Goal: Browse casually: Explore the website without a specific task or goal

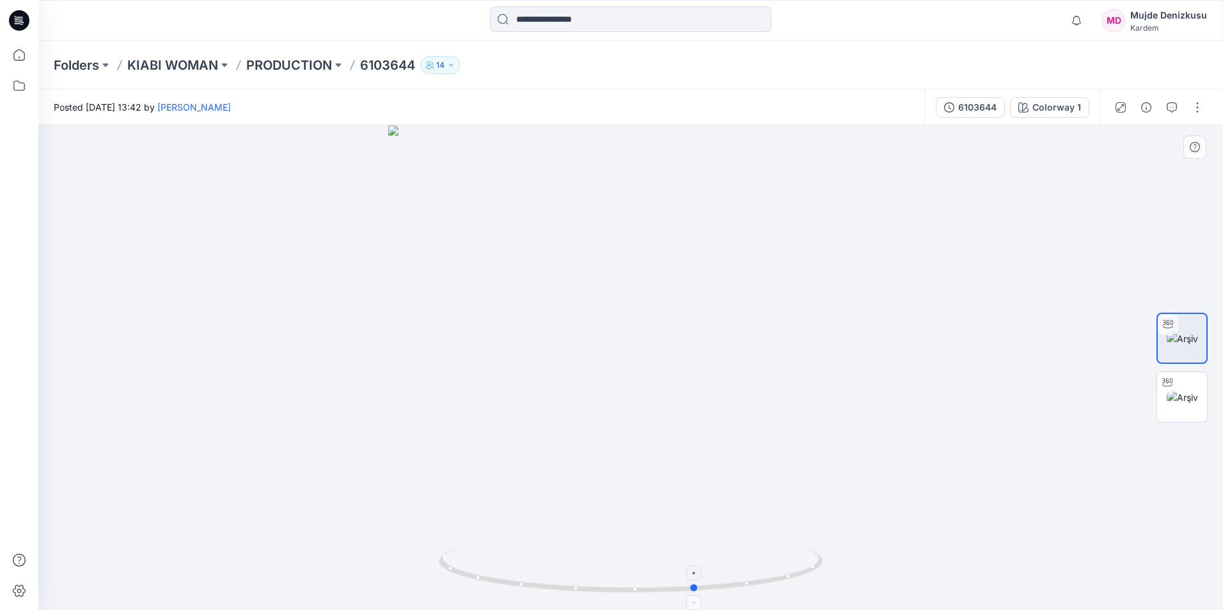
drag, startPoint x: 668, startPoint y: 595, endPoint x: 586, endPoint y: 588, distance: 82.8
click at [586, 588] on icon at bounding box center [632, 572] width 387 height 48
click at [1167, 386] on icon at bounding box center [1167, 383] width 10 height 8
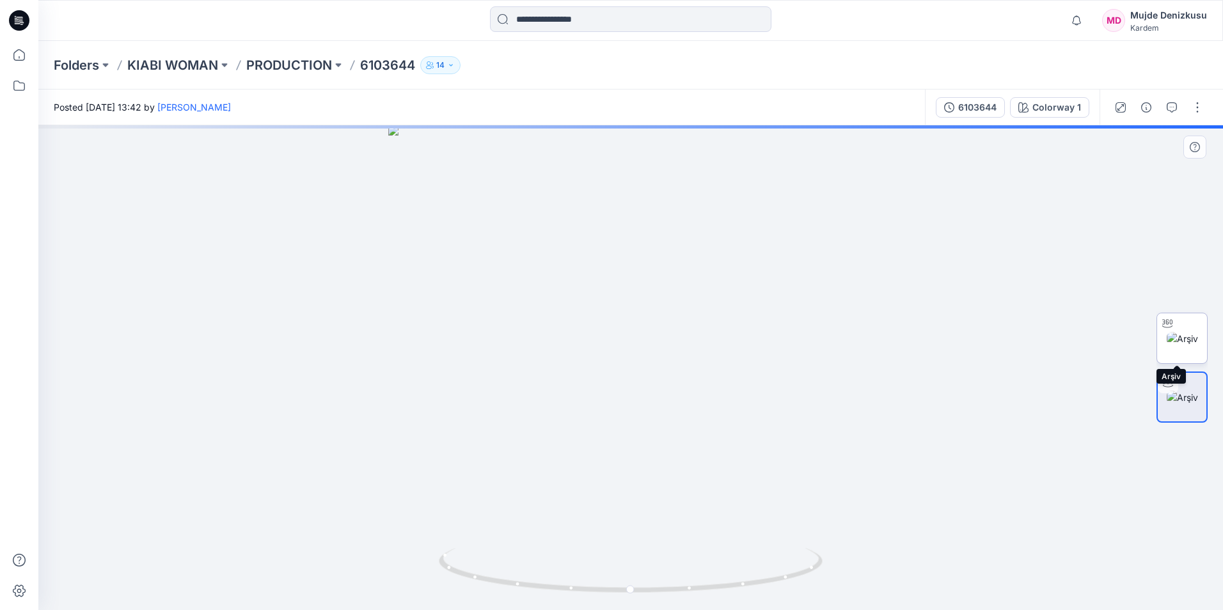
click at [1179, 340] on img at bounding box center [1182, 338] width 31 height 13
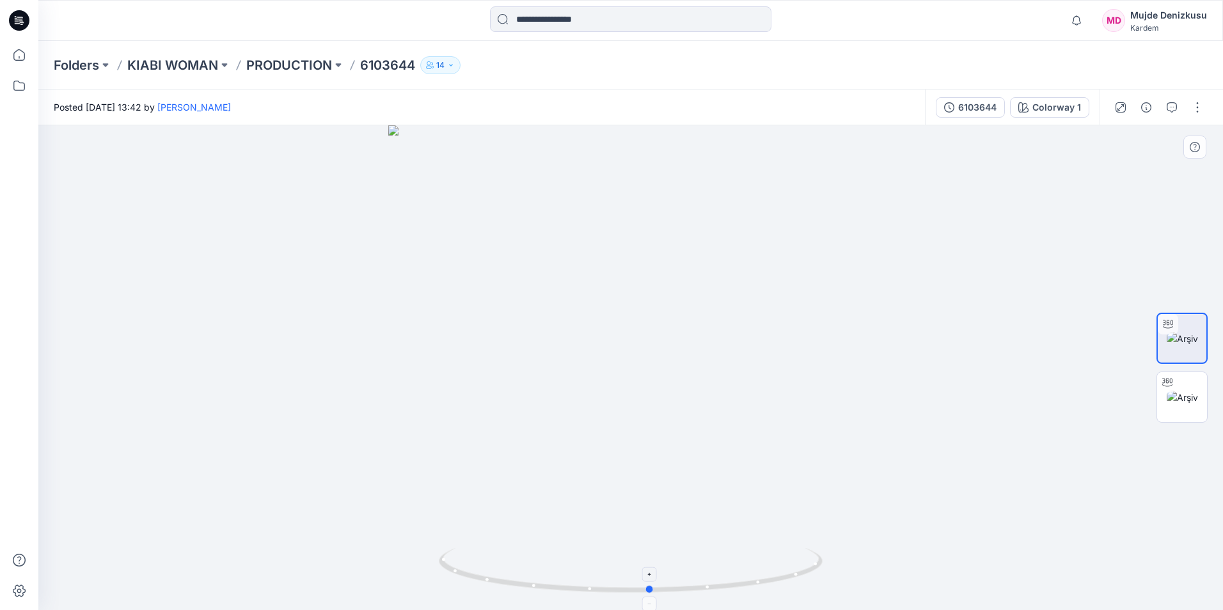
drag, startPoint x: 633, startPoint y: 594, endPoint x: 652, endPoint y: 593, distance: 19.9
click at [652, 593] on icon at bounding box center [632, 572] width 387 height 48
drag, startPoint x: 654, startPoint y: 594, endPoint x: 768, endPoint y: 579, distance: 114.2
click at [768, 579] on icon at bounding box center [632, 572] width 387 height 48
click at [762, 586] on icon at bounding box center [632, 572] width 387 height 48
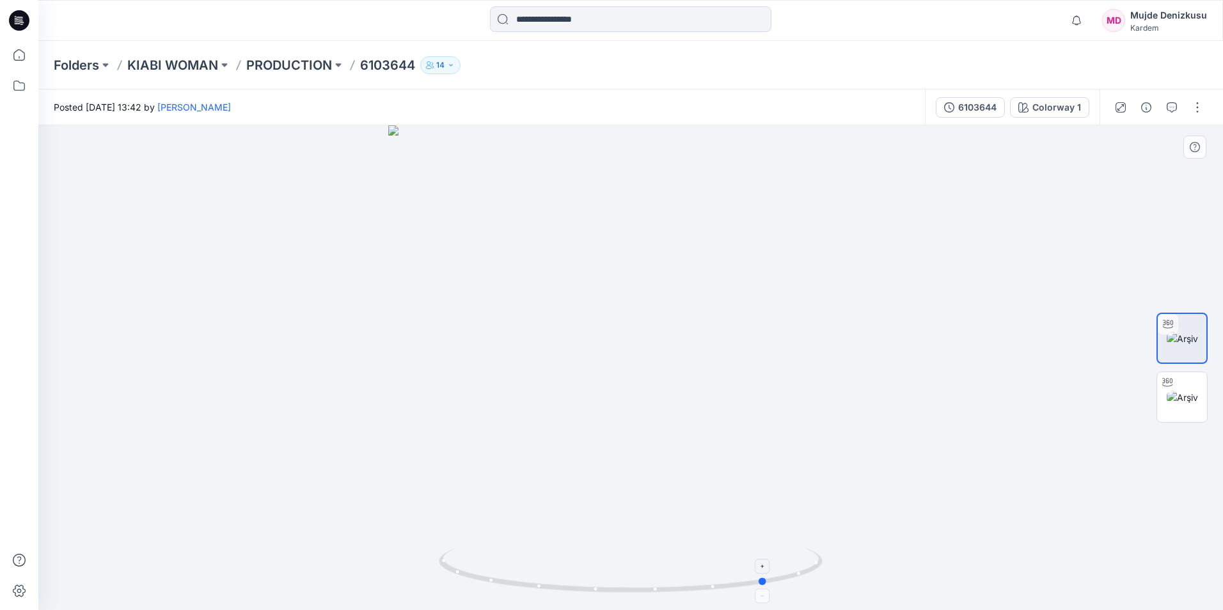
click at [763, 585] on icon at bounding box center [632, 572] width 387 height 48
click at [716, 593] on icon at bounding box center [632, 572] width 387 height 48
click at [653, 597] on div at bounding box center [630, 367] width 1185 height 485
drag, startPoint x: 761, startPoint y: 585, endPoint x: 481, endPoint y: 589, distance: 279.5
click at [481, 589] on icon at bounding box center [632, 572] width 387 height 48
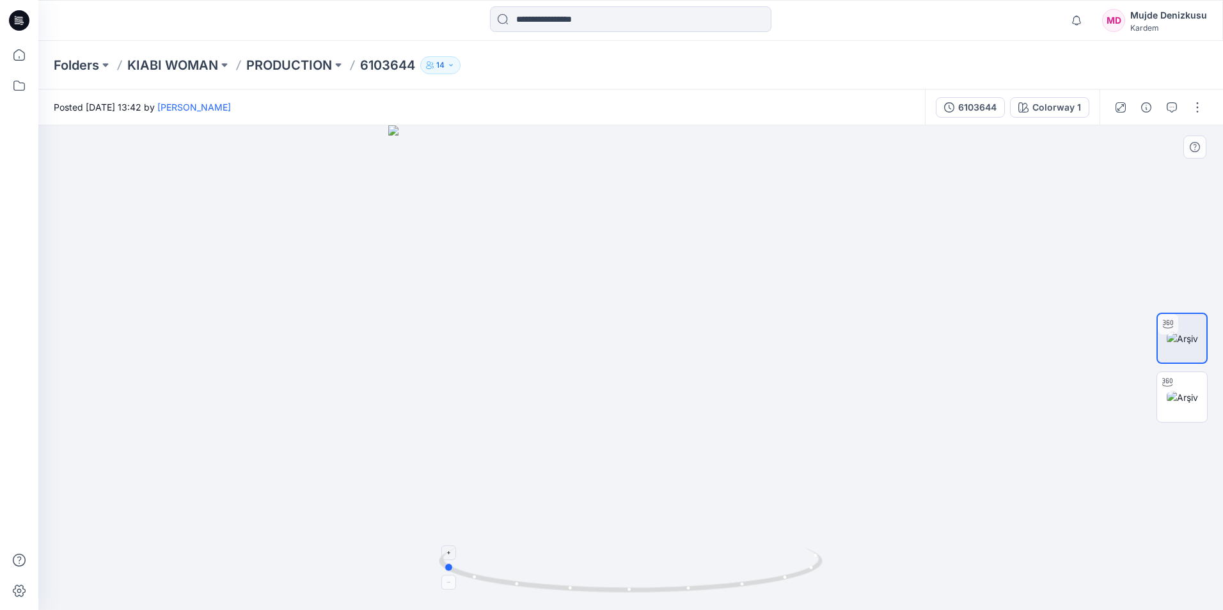
drag, startPoint x: 492, startPoint y: 585, endPoint x: 450, endPoint y: 576, distance: 43.2
click at [450, 576] on icon at bounding box center [632, 572] width 387 height 48
